Goal: Task Accomplishment & Management: Use online tool/utility

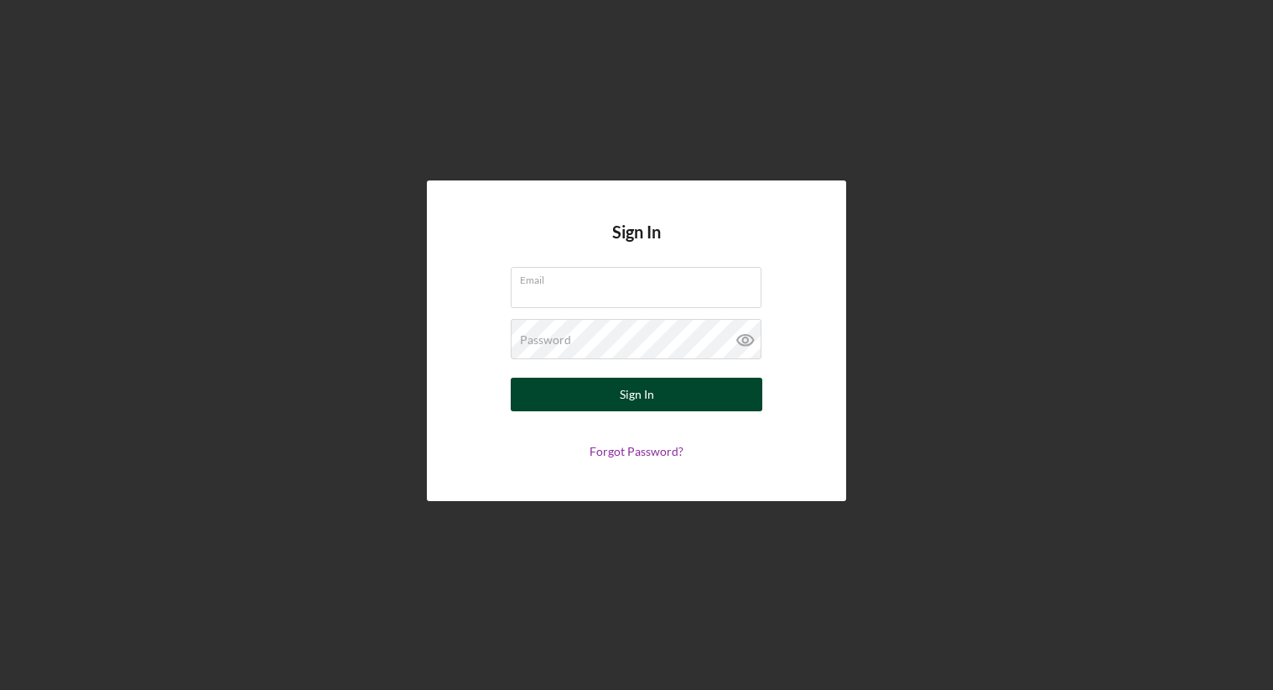
type input "[PERSON_NAME][EMAIL_ADDRESS][DOMAIN_NAME]"
click at [610, 385] on button "Sign In" at bounding box center [637, 394] width 252 height 34
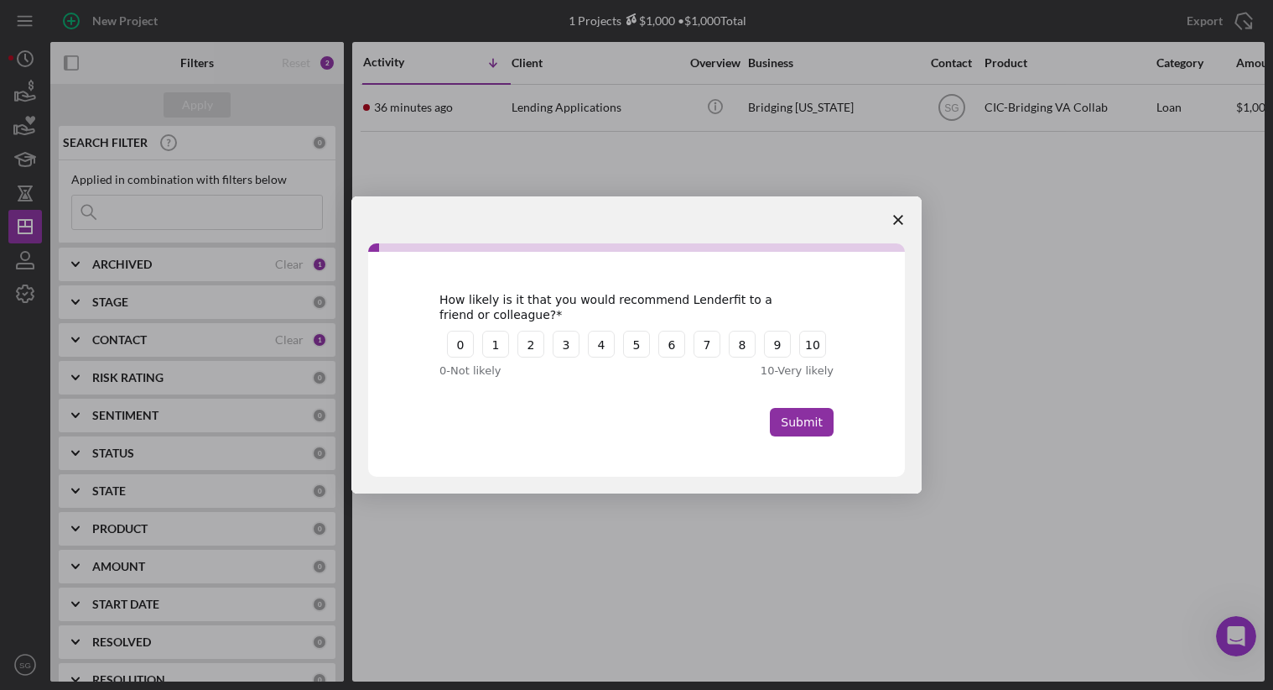
click at [897, 217] on polygon "Close survey" at bounding box center [898, 220] width 10 height 10
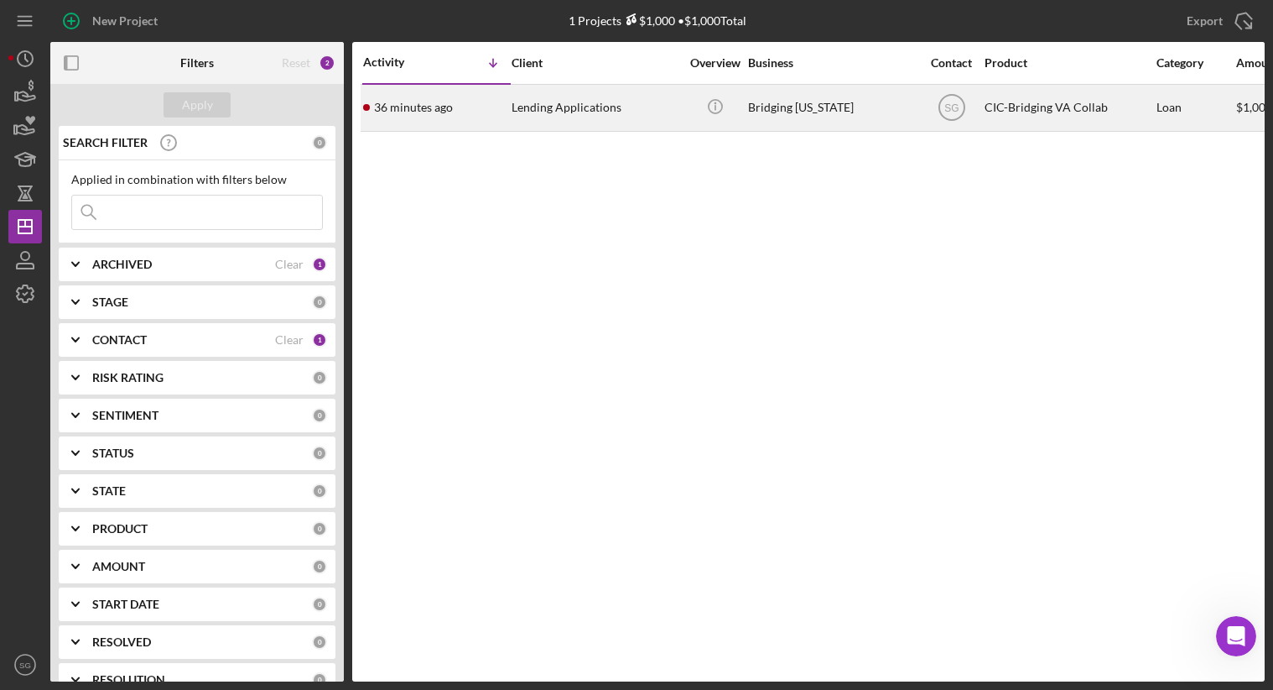
click at [547, 104] on div "Lending Applications" at bounding box center [596, 108] width 168 height 44
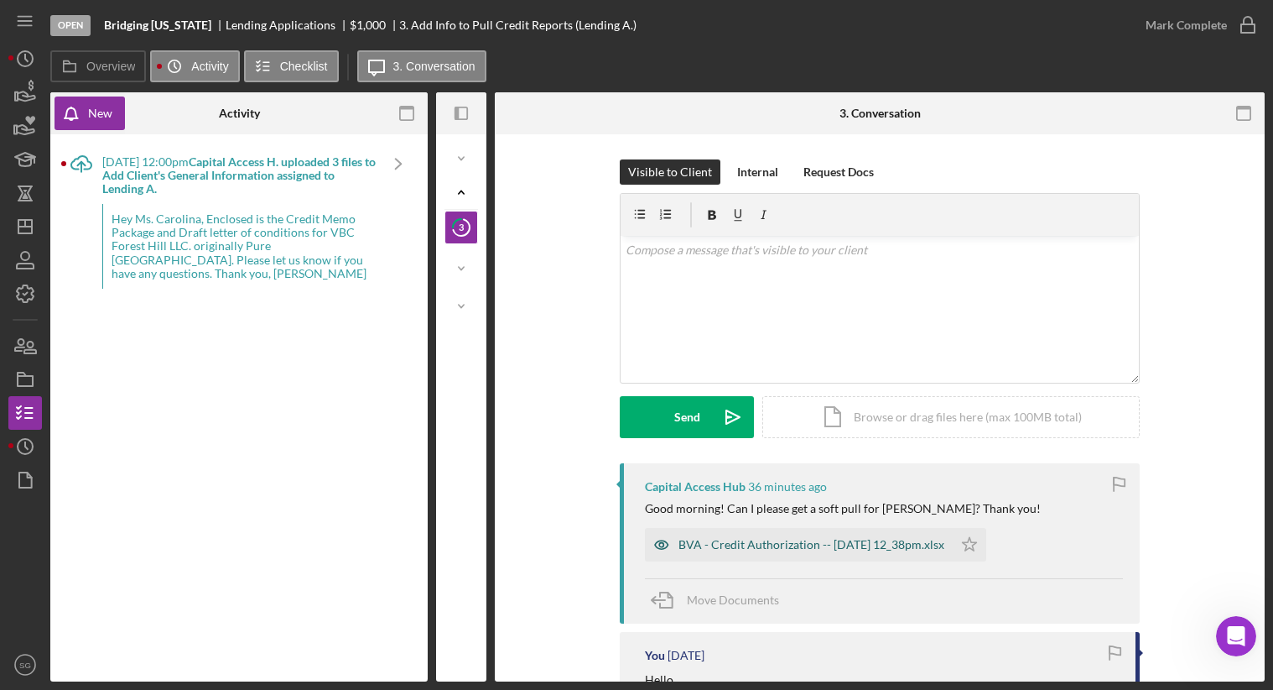
click at [779, 544] on div "BVA - Credit Authorization -- [DATE] 12_38pm.xlsx" at bounding box center [812, 544] width 266 height 13
